Goal: Task Accomplishment & Management: Use online tool/utility

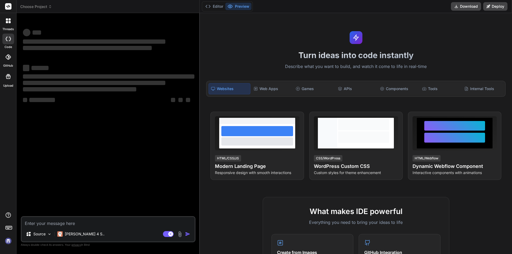
click at [56, 220] on textarea at bounding box center [108, 222] width 173 height 10
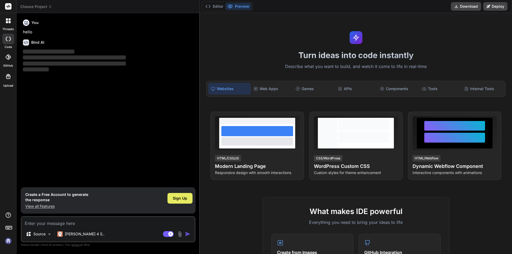
click at [183, 203] on div "Sign Up" at bounding box center [179, 198] width 25 height 11
type textarea "x"
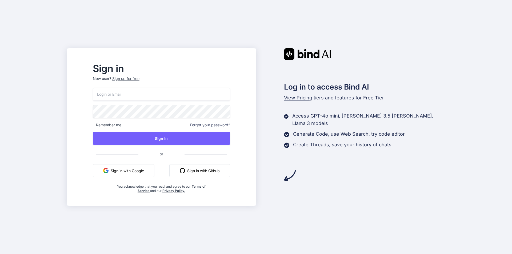
click at [154, 172] on button "Sign in with Google" at bounding box center [124, 170] width 62 height 13
click at [394, 58] on div "Log in to access Bind AI View Pricing tiers and features for Free Tier Access G…" at bounding box center [350, 114] width 189 height 133
